Goal: Transaction & Acquisition: Purchase product/service

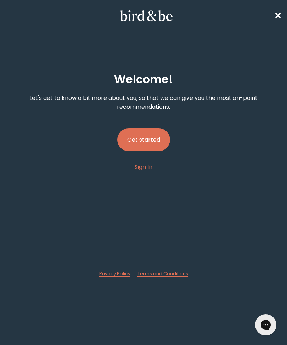
click at [158, 137] on button "Get started" at bounding box center [143, 139] width 53 height 23
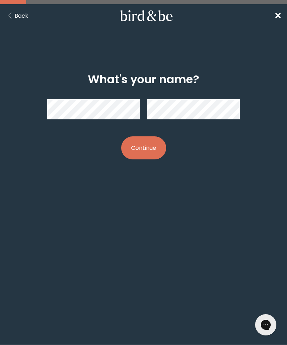
click at [122, 97] on div at bounding box center [143, 110] width 193 height 32
click at [150, 150] on button "Continue" at bounding box center [143, 147] width 45 height 23
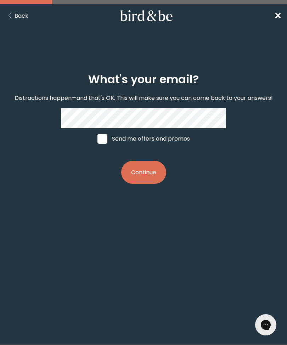
click at [151, 178] on button "Continue" at bounding box center [143, 172] width 45 height 23
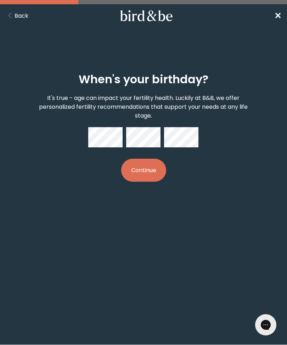
click at [154, 169] on button "Continue" at bounding box center [143, 170] width 45 height 23
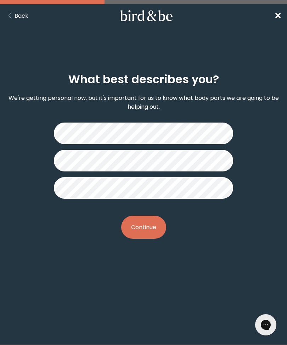
click at [156, 230] on button "Continue" at bounding box center [143, 227] width 45 height 23
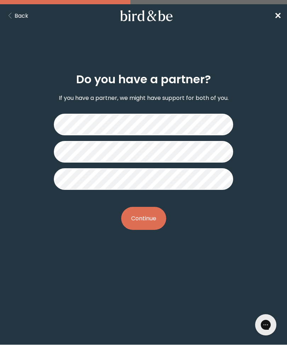
click at [156, 221] on button "Continue" at bounding box center [143, 218] width 45 height 23
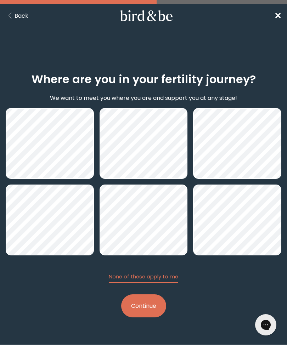
click at [153, 302] on button "Continue" at bounding box center [143, 305] width 45 height 23
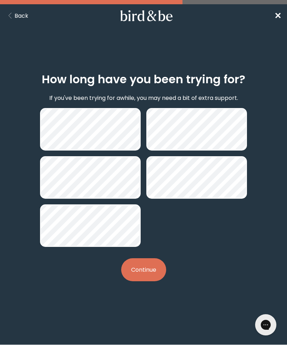
click at [151, 276] on button "Continue" at bounding box center [143, 269] width 45 height 23
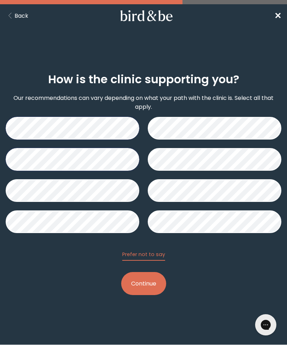
click at [152, 288] on button "Continue" at bounding box center [143, 283] width 45 height 23
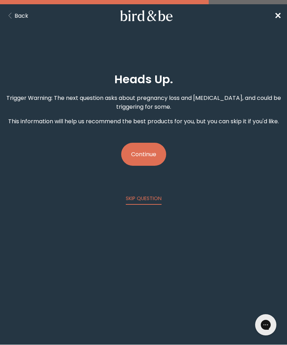
click at [147, 154] on button "Continue" at bounding box center [143, 154] width 45 height 23
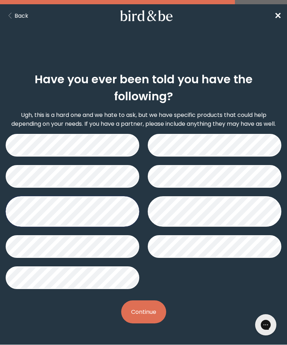
click at [148, 315] on button "Continue" at bounding box center [143, 311] width 45 height 23
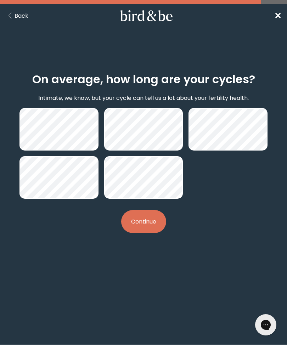
click at [155, 226] on button "Continue" at bounding box center [143, 221] width 45 height 23
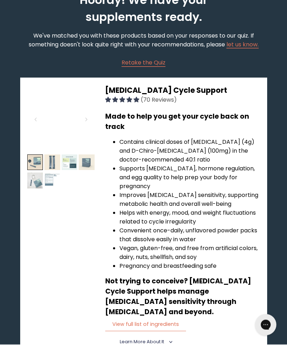
scroll to position [51, 0]
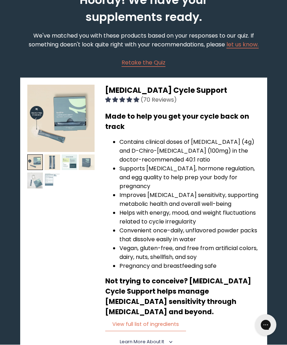
click at [254, 141] on li "Contains clinical doses of [MEDICAL_DATA] (4g) and D-Chiro-[MEDICAL_DATA] (100m…" at bounding box center [189, 150] width 141 height 27
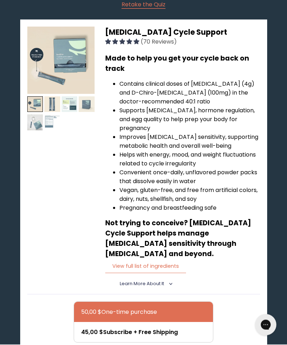
scroll to position [109, 0]
click at [163, 281] on span "Learn More About it" at bounding box center [142, 284] width 44 height 6
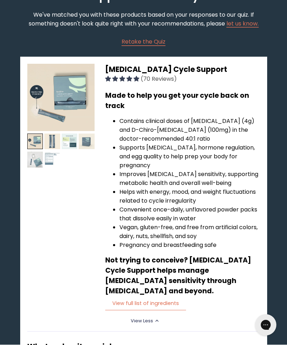
scroll to position [55, 0]
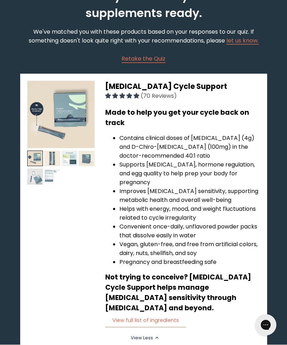
click at [76, 131] on img at bounding box center [60, 114] width 67 height 67
click at [163, 85] on span "[MEDICAL_DATA] Cycle Support" at bounding box center [166, 86] width 122 height 10
click at [175, 91] on span "[MEDICAL_DATA] Cycle Support" at bounding box center [166, 86] width 122 height 10
click at [186, 117] on h3 "Made to help you get your cycle back on track" at bounding box center [182, 117] width 155 height 21
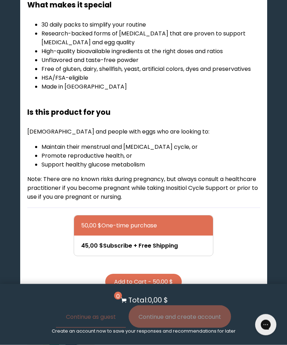
scroll to position [414, 0]
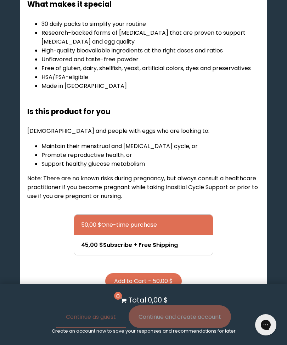
click at [162, 215] on div at bounding box center [150, 225] width 139 height 20
click at [81, 220] on input "50,00 $ One-time purchase" at bounding box center [81, 220] width 0 height 0
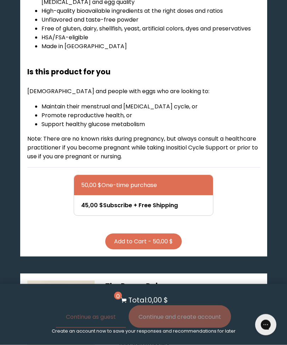
scroll to position [453, 0]
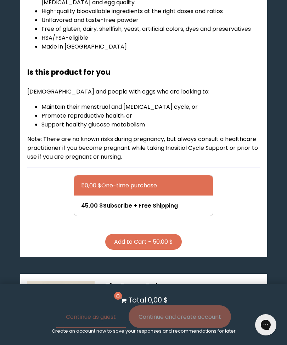
click at [167, 234] on button "Add to Cart - 50,00 $" at bounding box center [143, 242] width 77 height 16
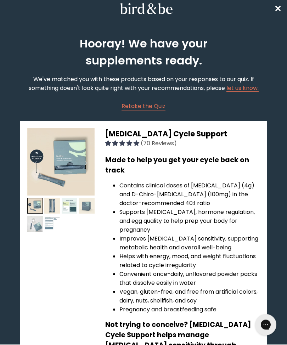
scroll to position [0, 0]
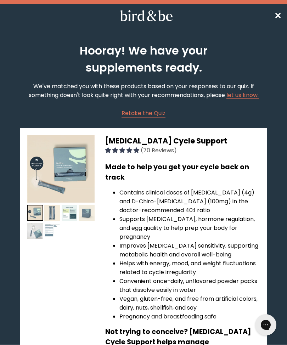
click at [277, 15] on span "✕" at bounding box center [277, 16] width 7 height 12
